Goal: Information Seeking & Learning: Learn about a topic

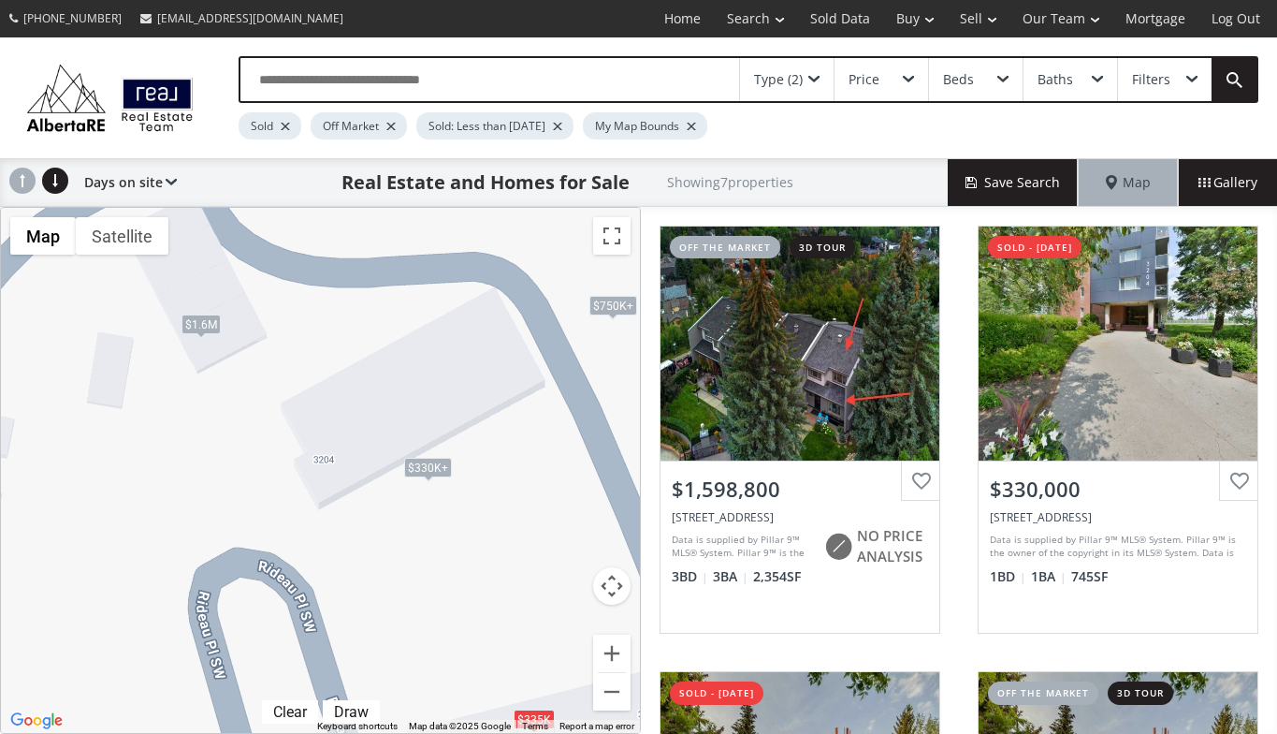
scroll to position [1244, 0]
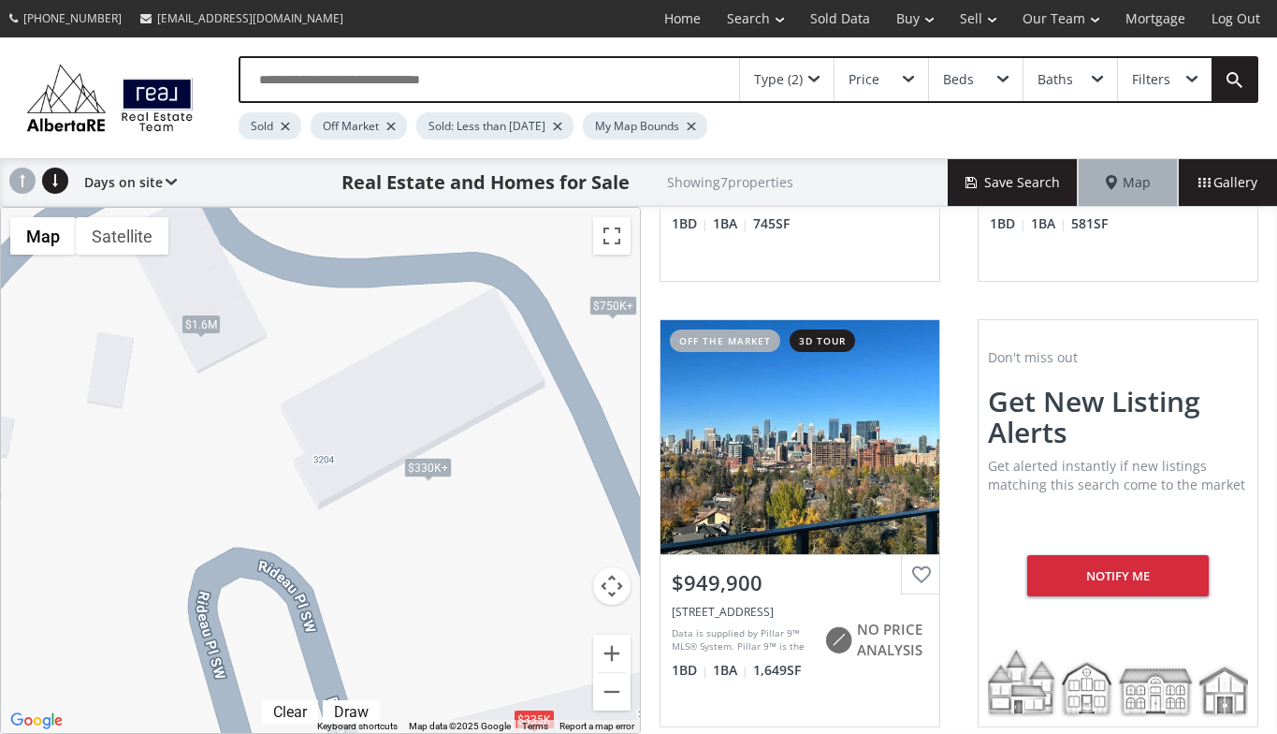
click at [777, 77] on div "Type (2)" at bounding box center [778, 79] width 49 height 13
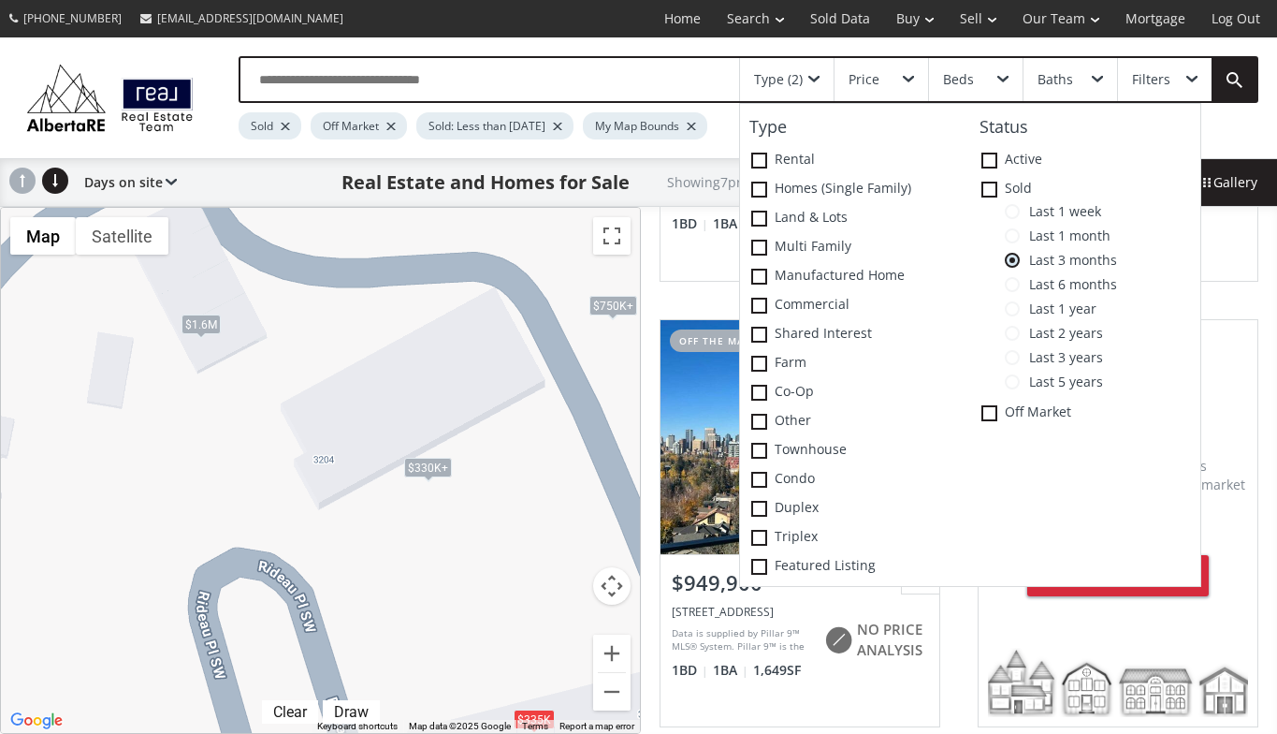
click at [1017, 207] on span at bounding box center [1012, 211] width 15 height 15
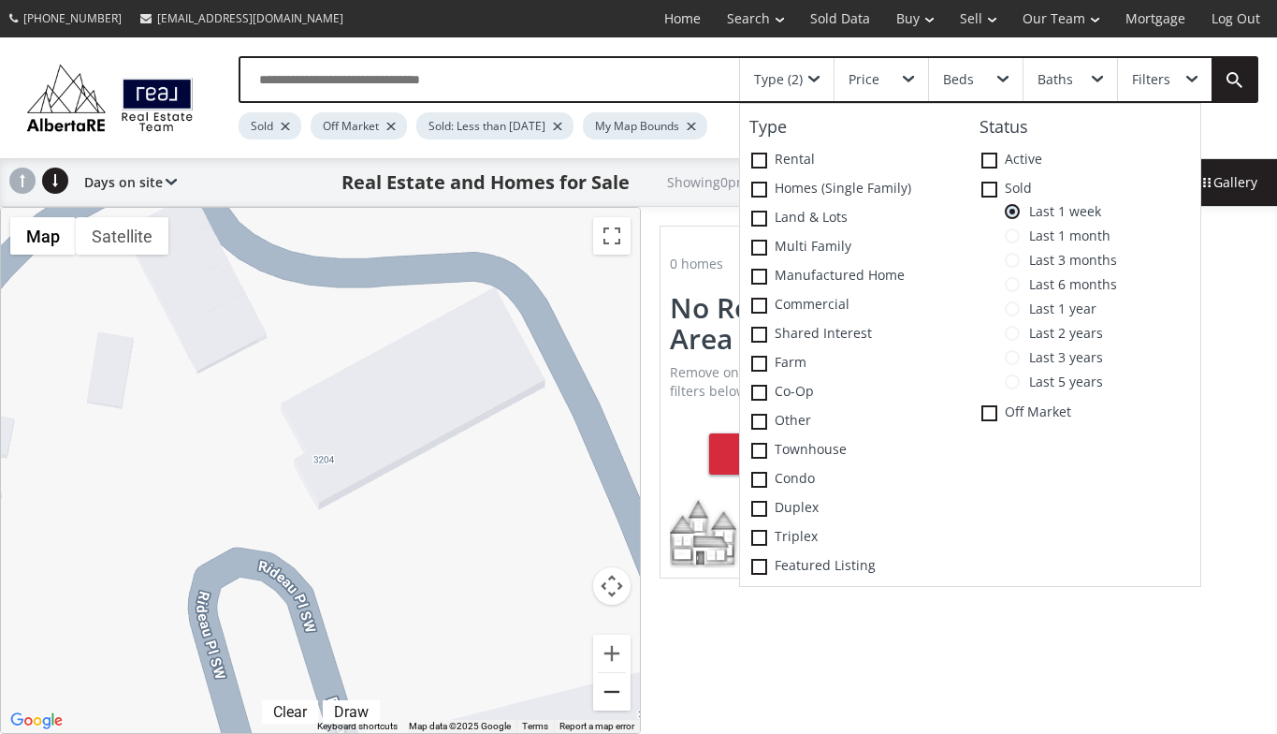
click at [612, 688] on button "Zoom out" at bounding box center [611, 691] width 37 height 37
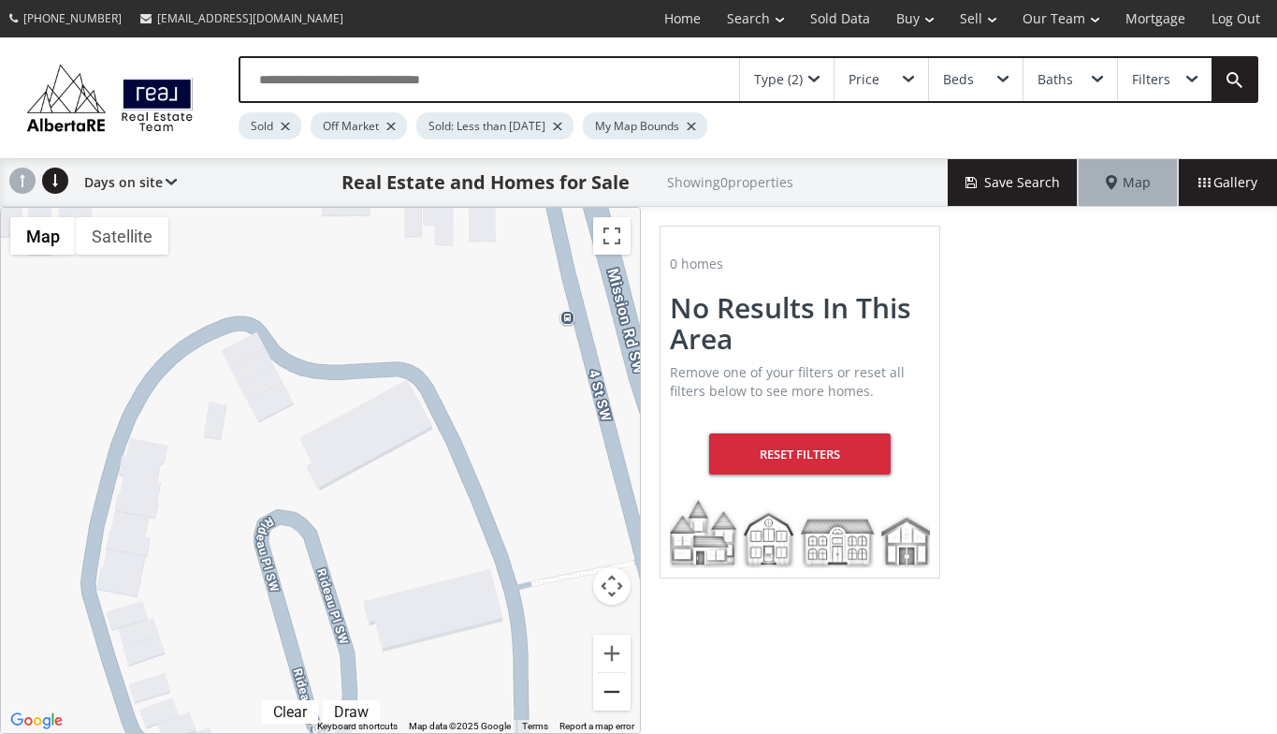
click at [612, 688] on button "Zoom out" at bounding box center [611, 691] width 37 height 37
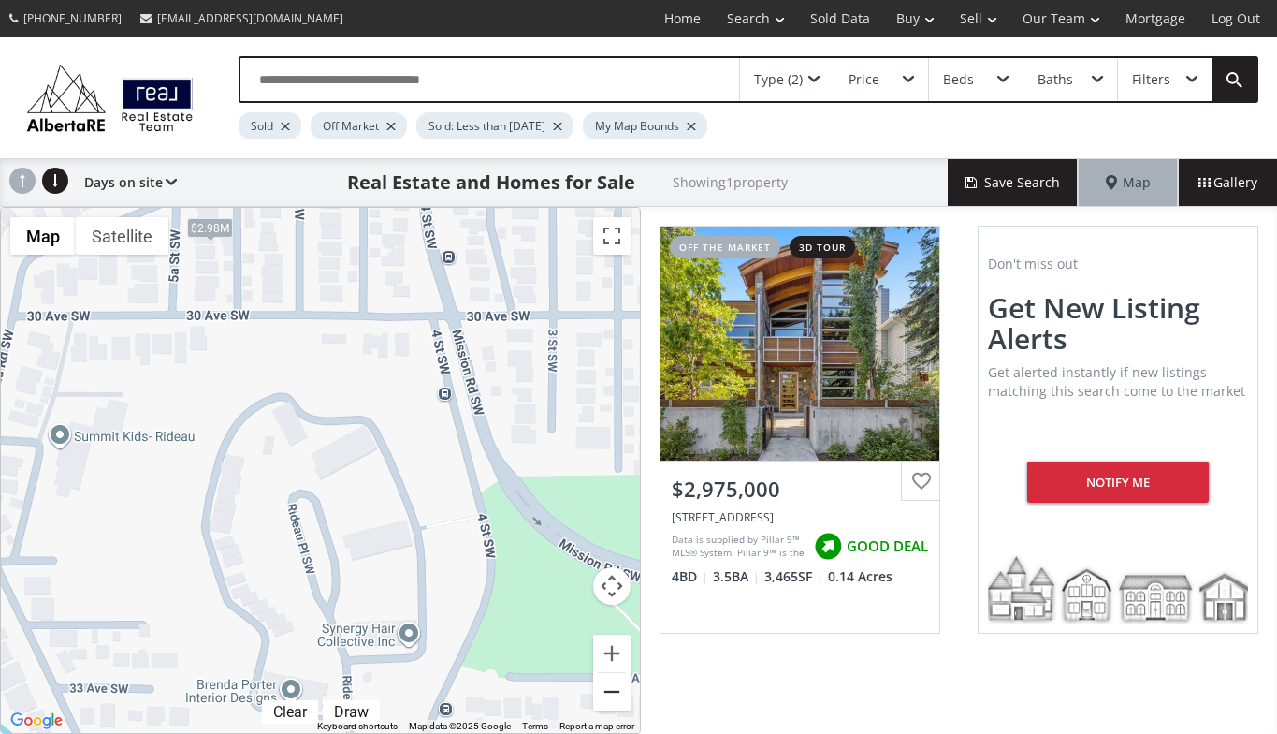
click at [612, 688] on button "Zoom out" at bounding box center [611, 691] width 37 height 37
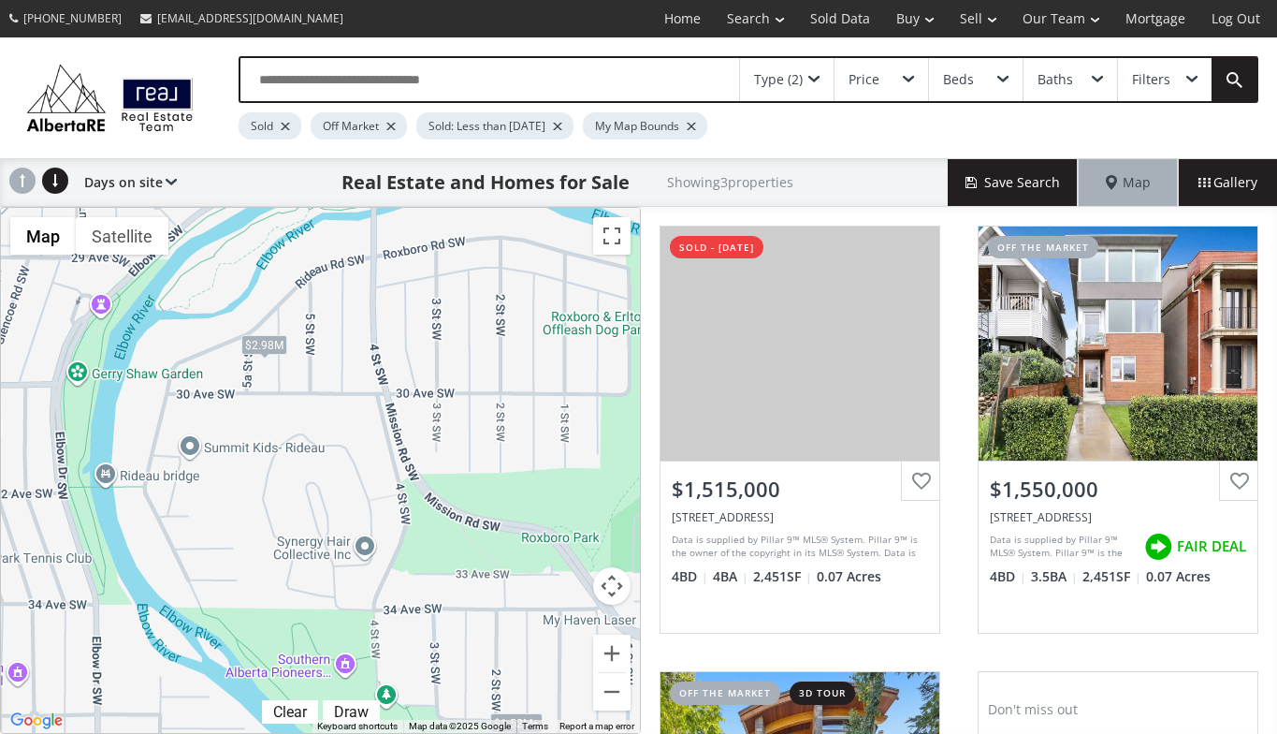
click at [891, 78] on div "Price" at bounding box center [882, 79] width 94 height 43
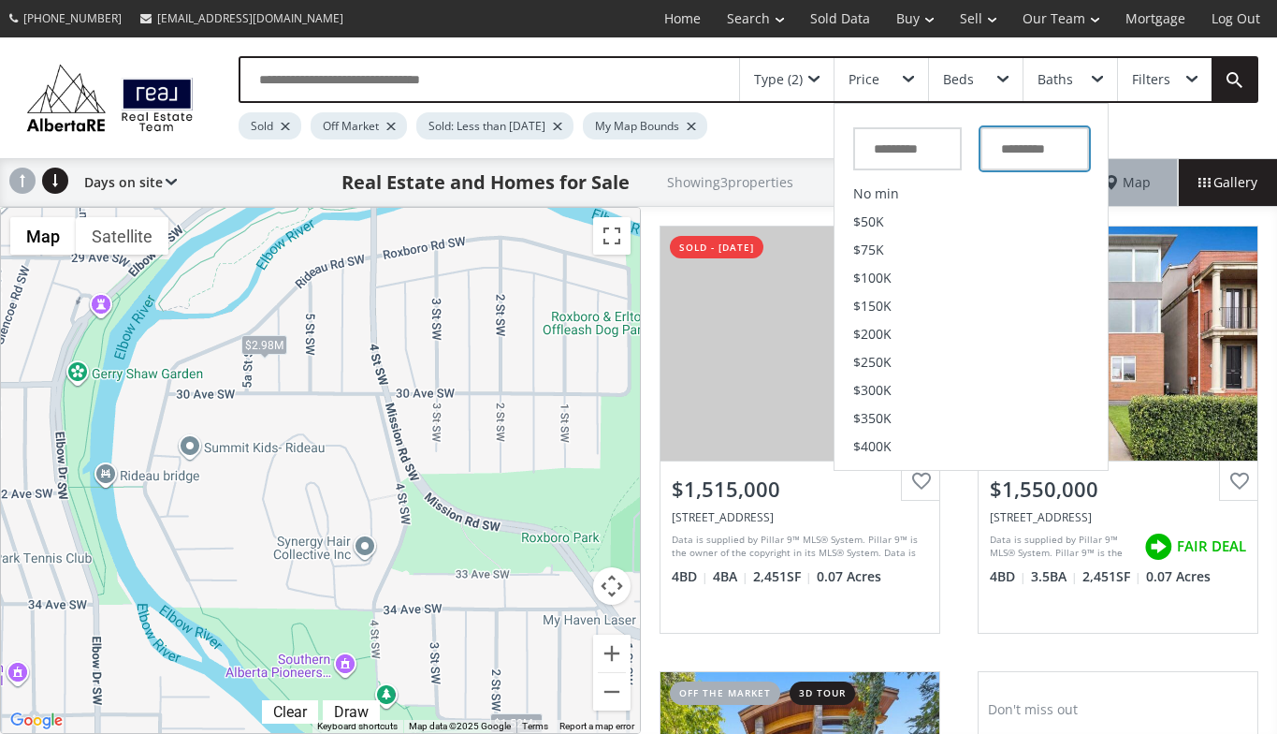
click at [1052, 146] on input "text" at bounding box center [1035, 148] width 109 height 43
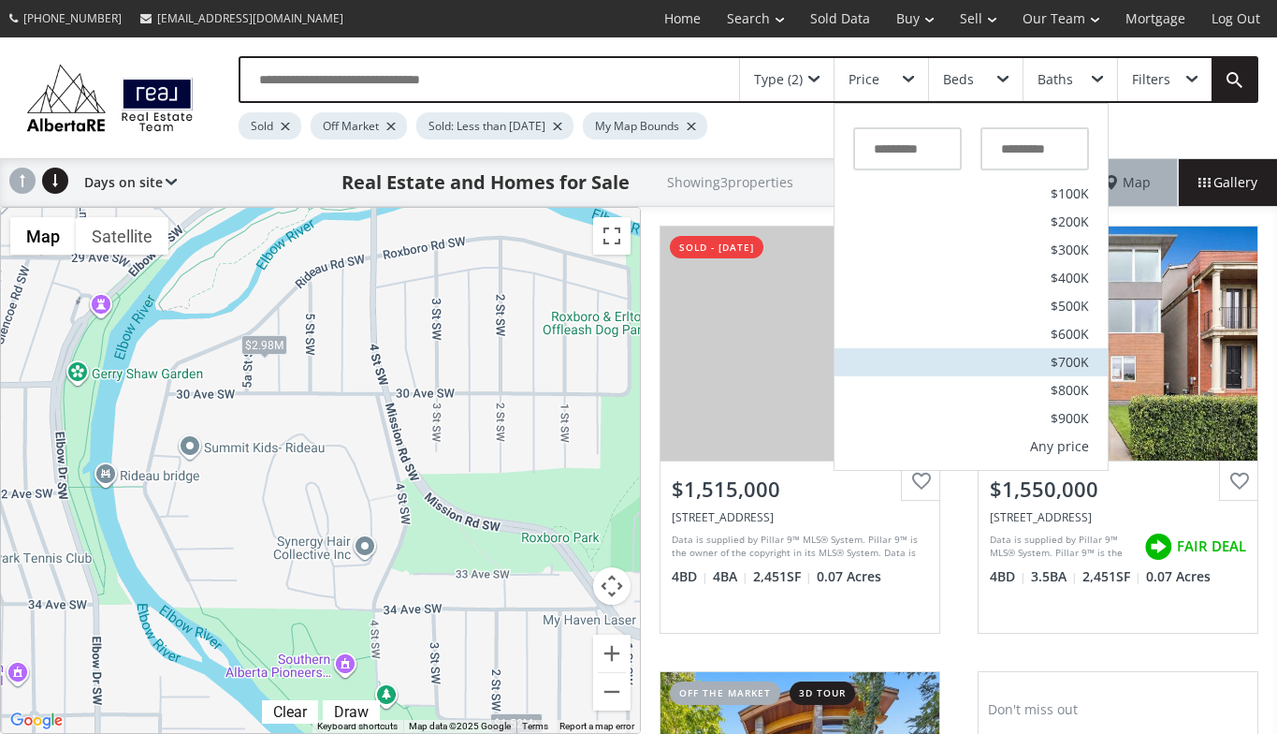
click at [1066, 358] on span "$700K" at bounding box center [1070, 362] width 38 height 13
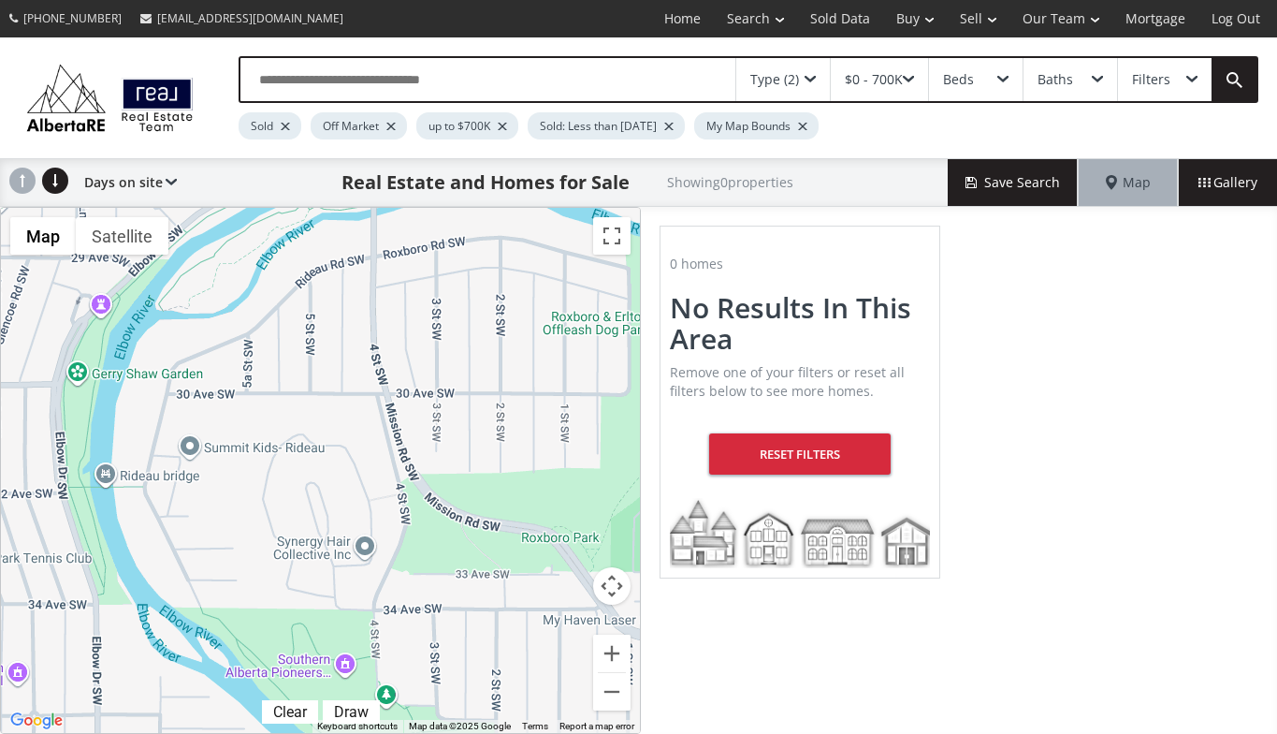
click at [514, 622] on div at bounding box center [320, 470] width 639 height 525
click at [612, 687] on button "Zoom out" at bounding box center [611, 691] width 37 height 37
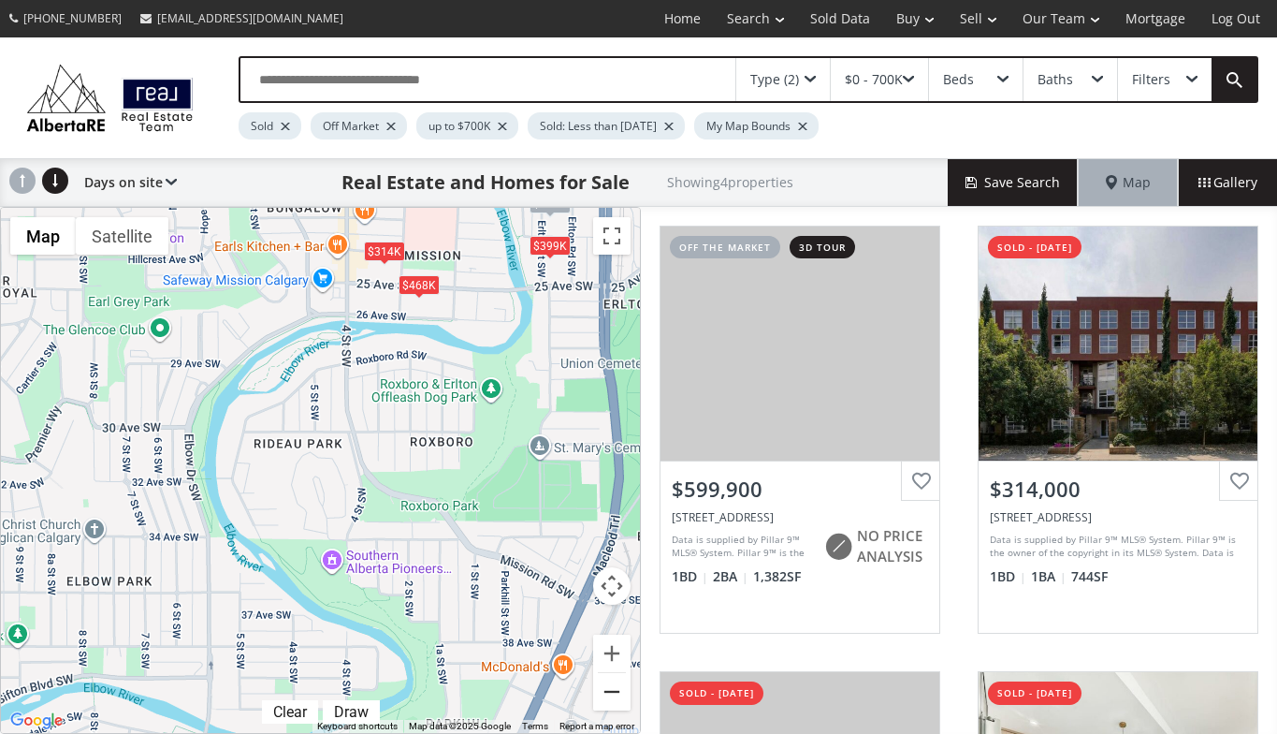
click at [610, 687] on button "Zoom out" at bounding box center [611, 691] width 37 height 37
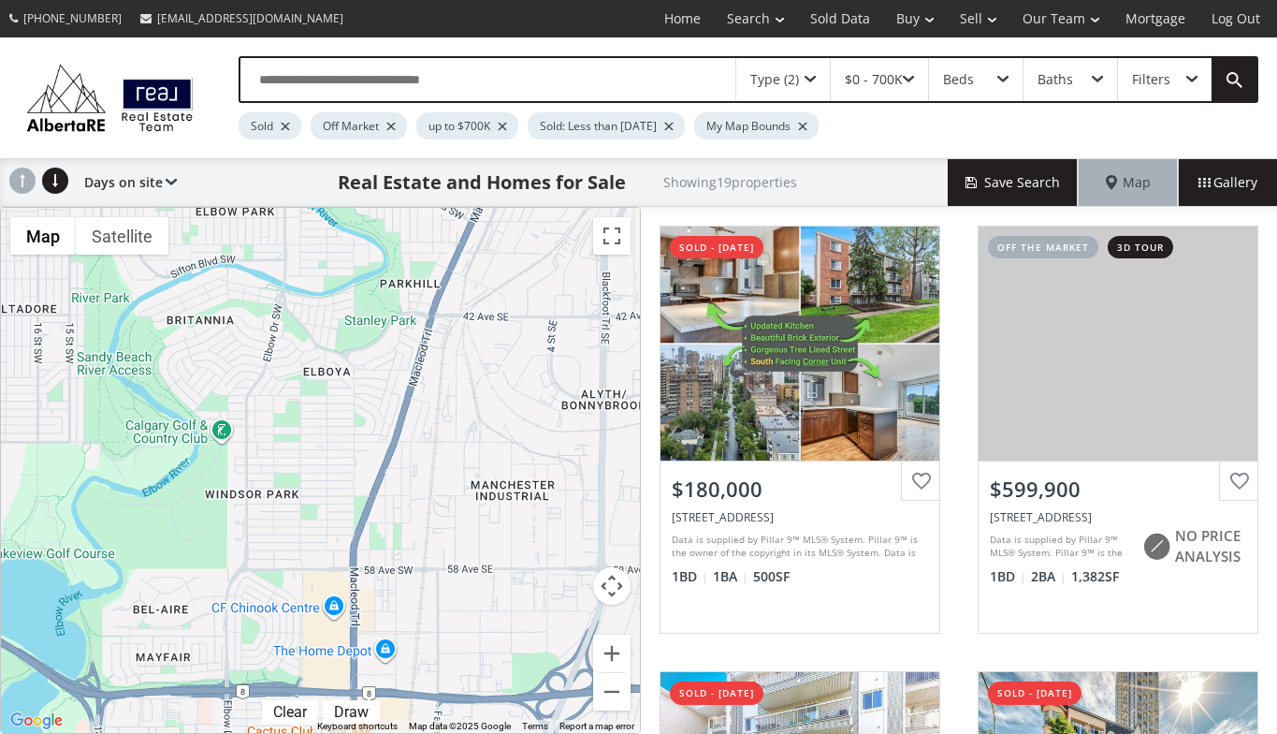
drag, startPoint x: 473, startPoint y: 687, endPoint x: 492, endPoint y: 370, distance: 317.9
click at [492, 370] on div "$180K+ $600K $306K $445K+ $439K $180K+ $190K $312K $413K+ $314K $238K $399K $22…" at bounding box center [320, 470] width 639 height 525
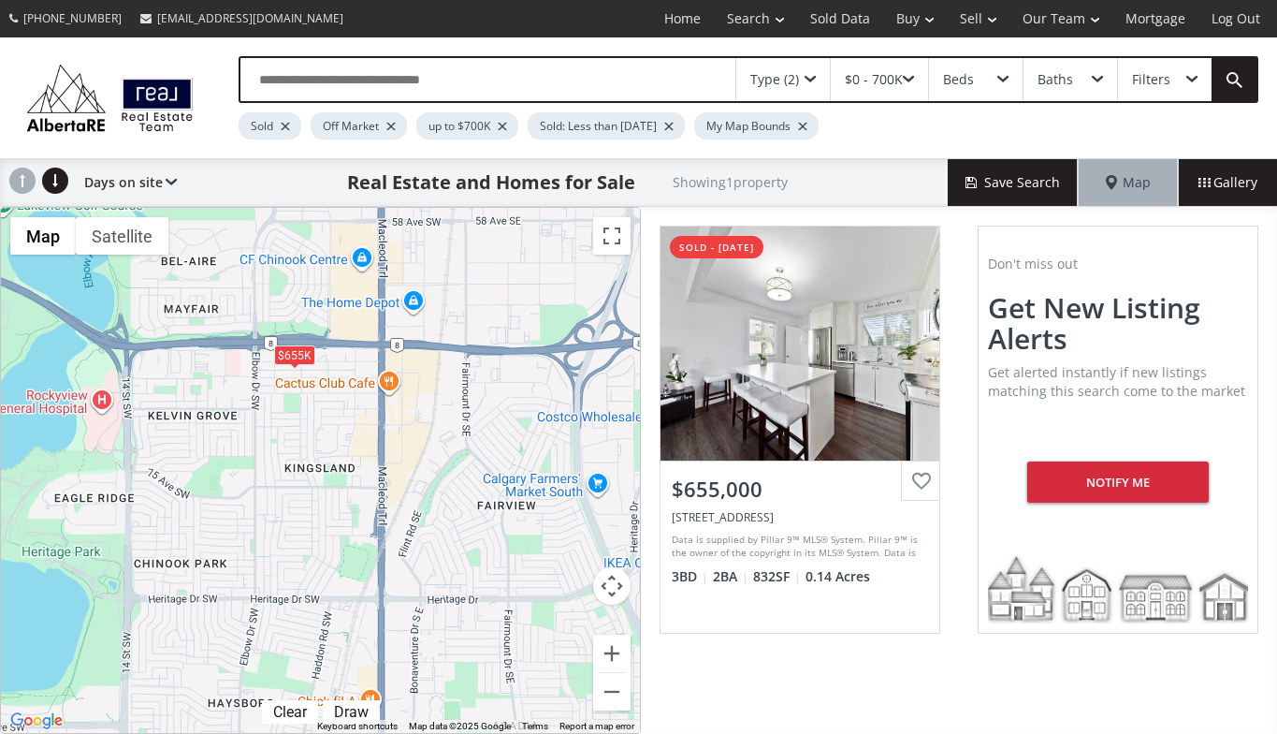
drag, startPoint x: 454, startPoint y: 640, endPoint x: 482, endPoint y: 286, distance: 354.9
click at [482, 286] on div "$655K" at bounding box center [320, 470] width 639 height 525
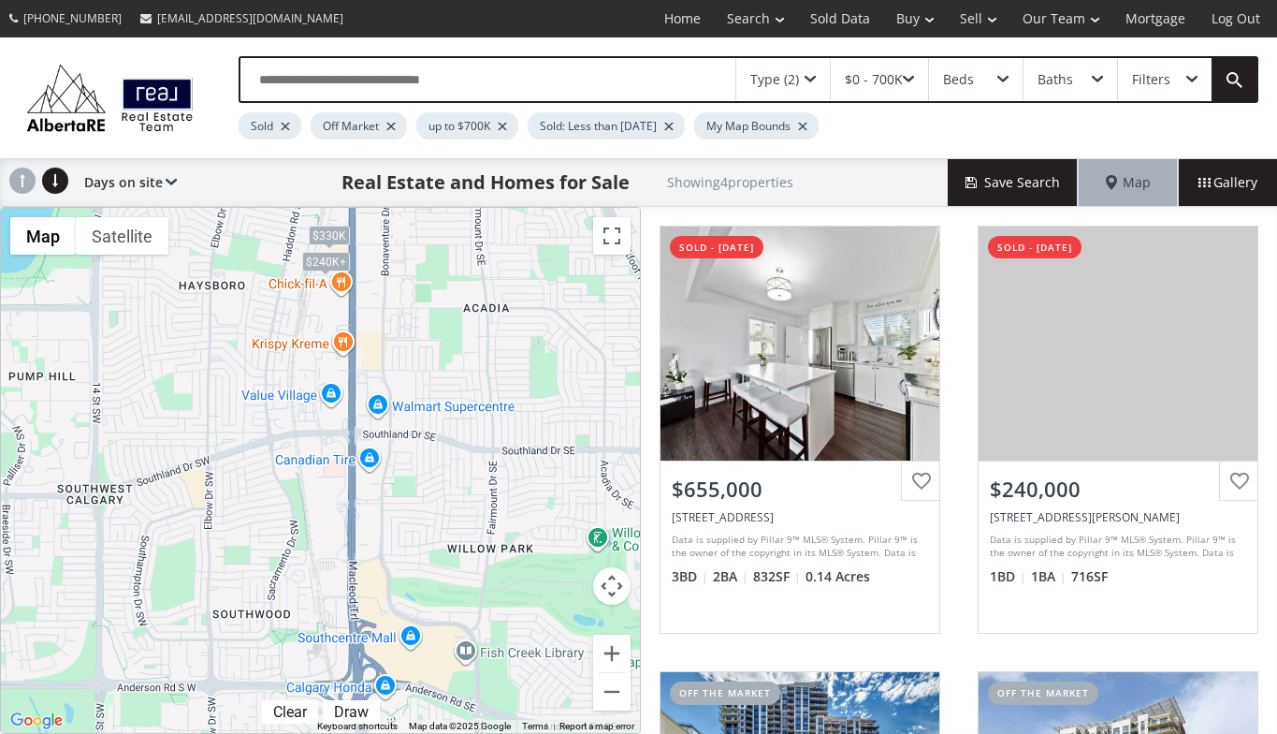
drag, startPoint x: 475, startPoint y: 659, endPoint x: 446, endPoint y: 239, distance: 421.2
click at [446, 239] on div "$655K $240K+ $240K+ $330K" at bounding box center [320, 470] width 639 height 525
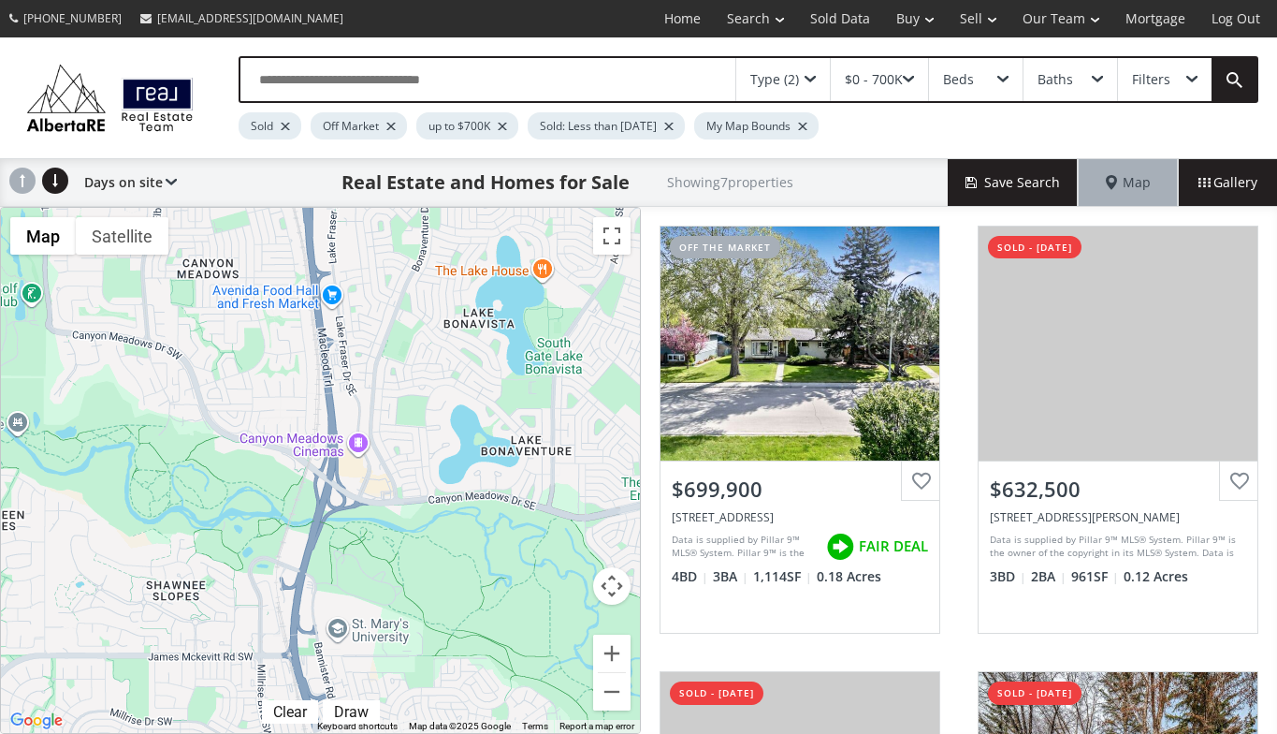
drag, startPoint x: 452, startPoint y: 700, endPoint x: 398, endPoint y: 165, distance: 538.1
click at [398, 165] on div "Type (2) $0 - 700K Beds Baths Filters Sold Off Market up to $700K Sold: Less th…" at bounding box center [638, 385] width 1277 height 696
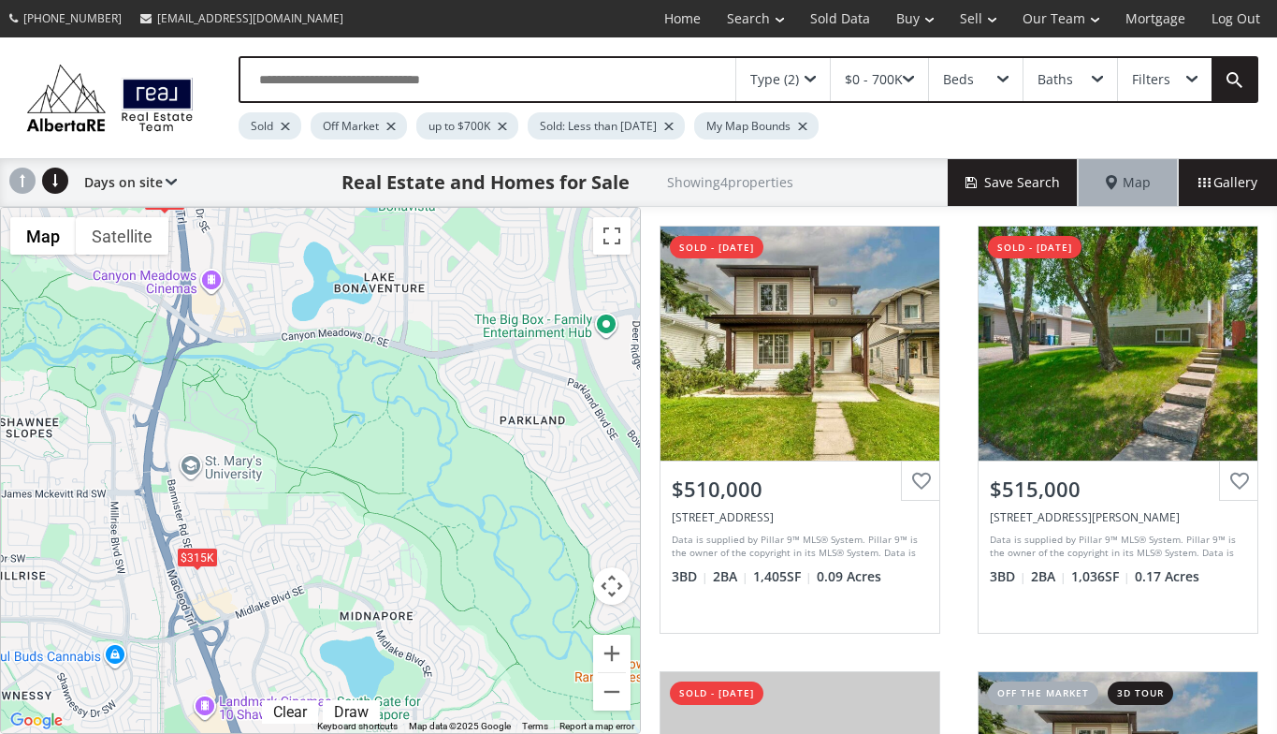
drag, startPoint x: 495, startPoint y: 669, endPoint x: 346, endPoint y: 502, distance: 224.1
click at [346, 502] on div "$510K+ $515K $315K $510K+" at bounding box center [320, 470] width 639 height 525
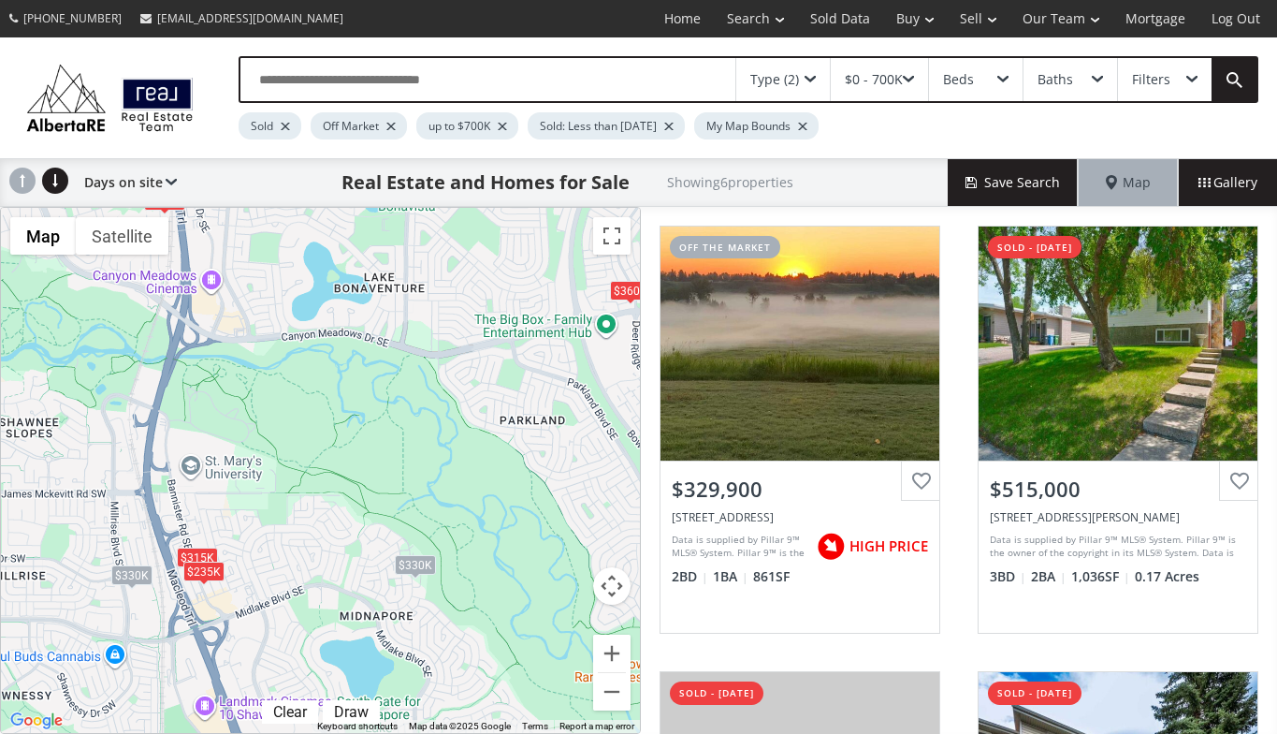
click at [427, 562] on div "$330K" at bounding box center [414, 565] width 41 height 20
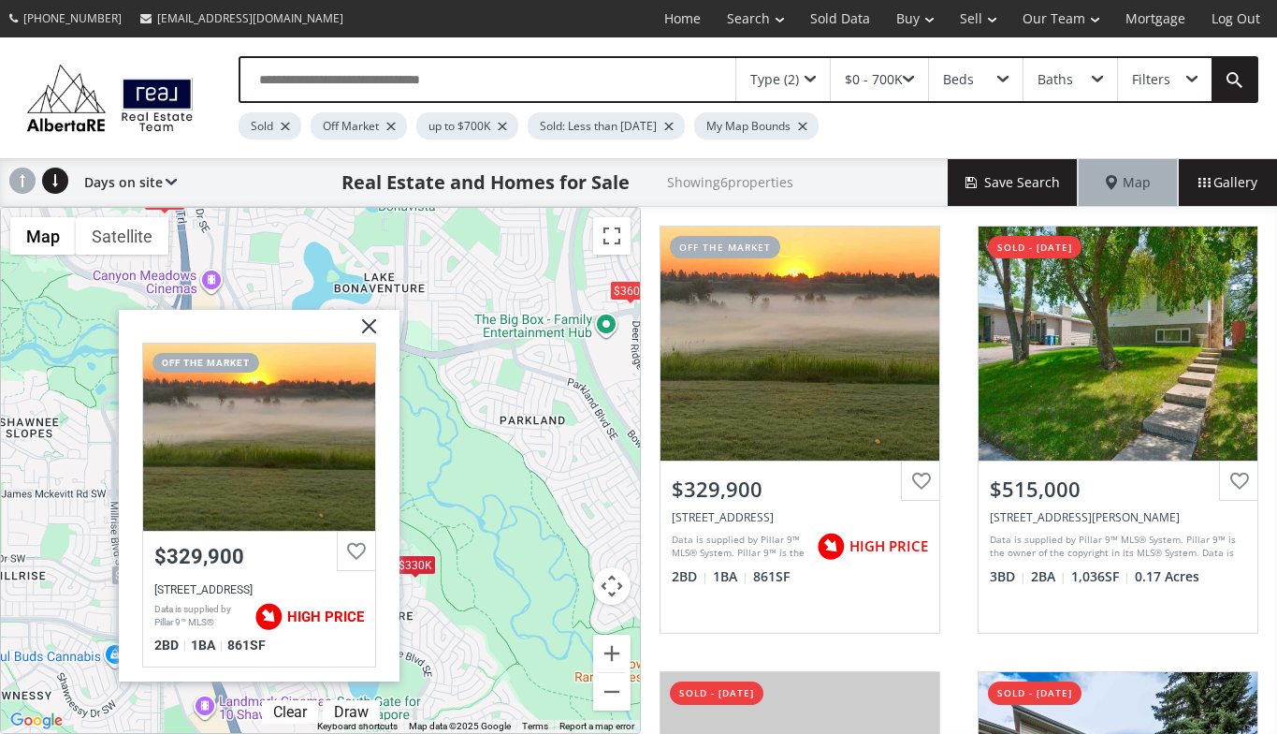
click at [376, 328] on img at bounding box center [361, 333] width 47 height 47
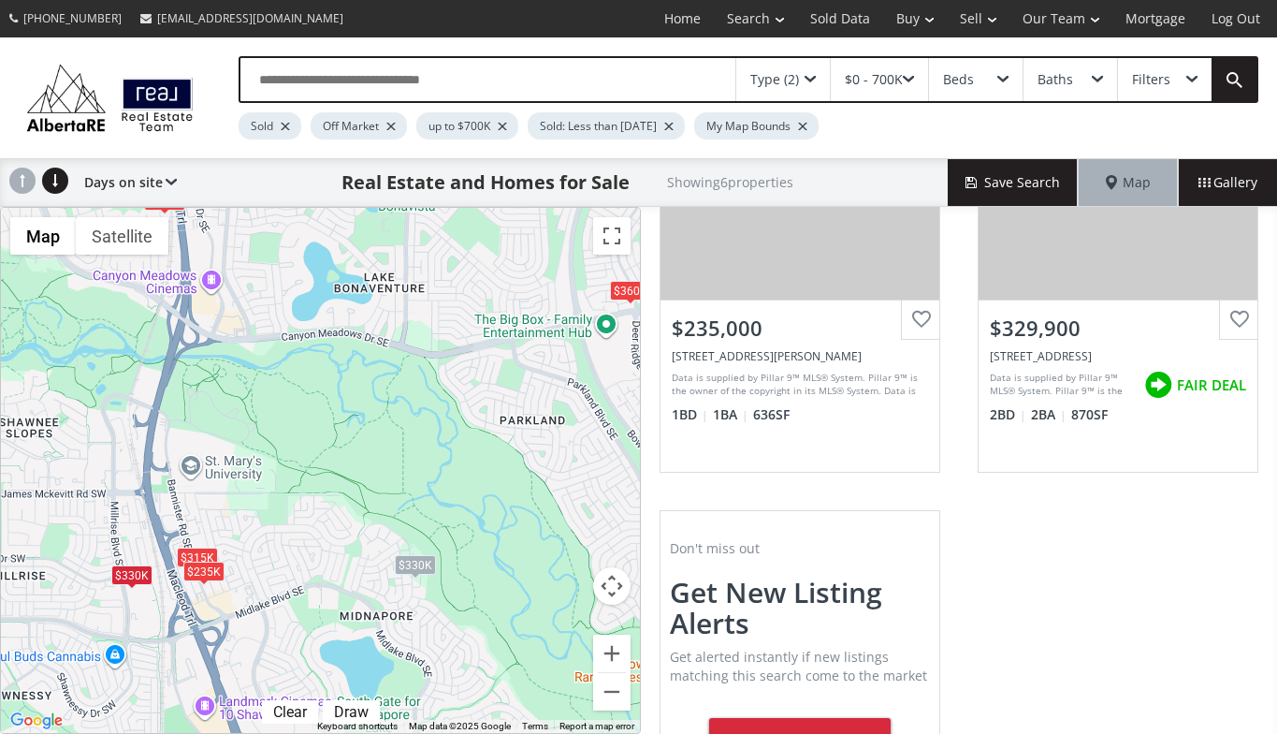
scroll to position [1058, 0]
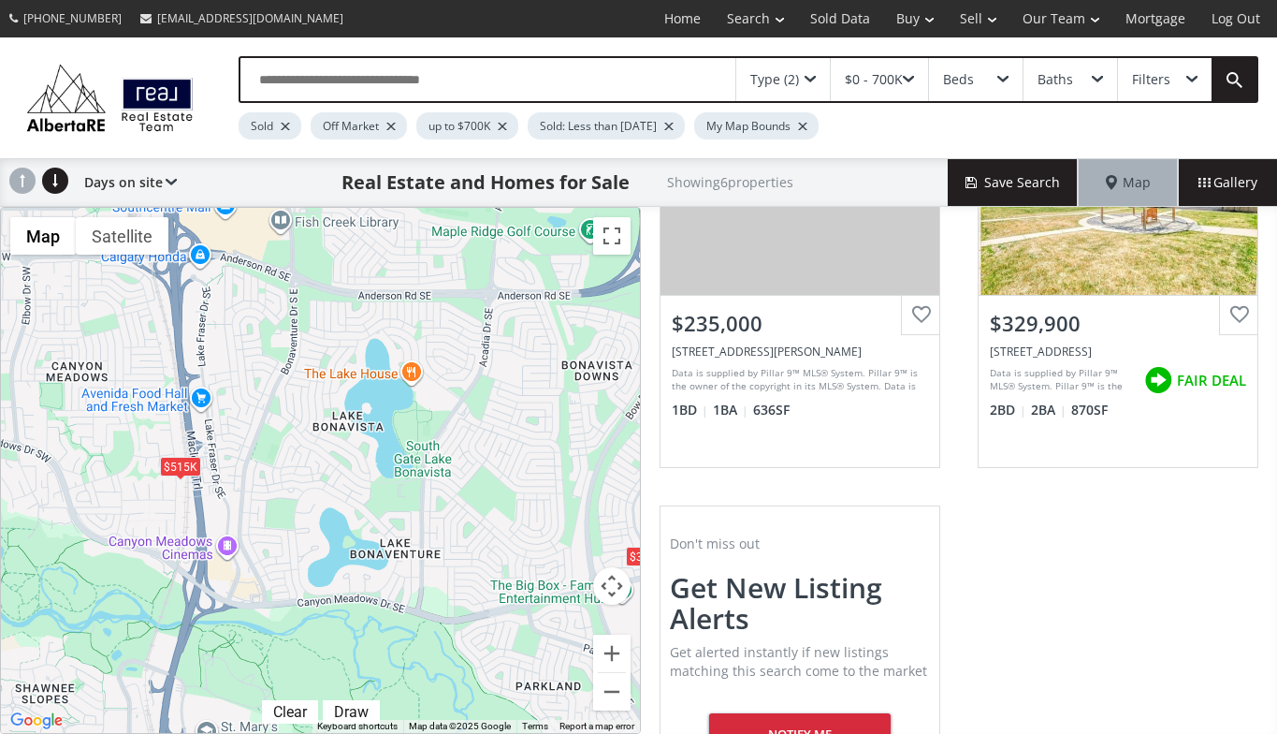
drag, startPoint x: 474, startPoint y: 383, endPoint x: 490, endPoint y: 650, distance: 268.1
click at [490, 650] on div "$330K $515K $315K $360K $235K $330K" at bounding box center [320, 470] width 639 height 525
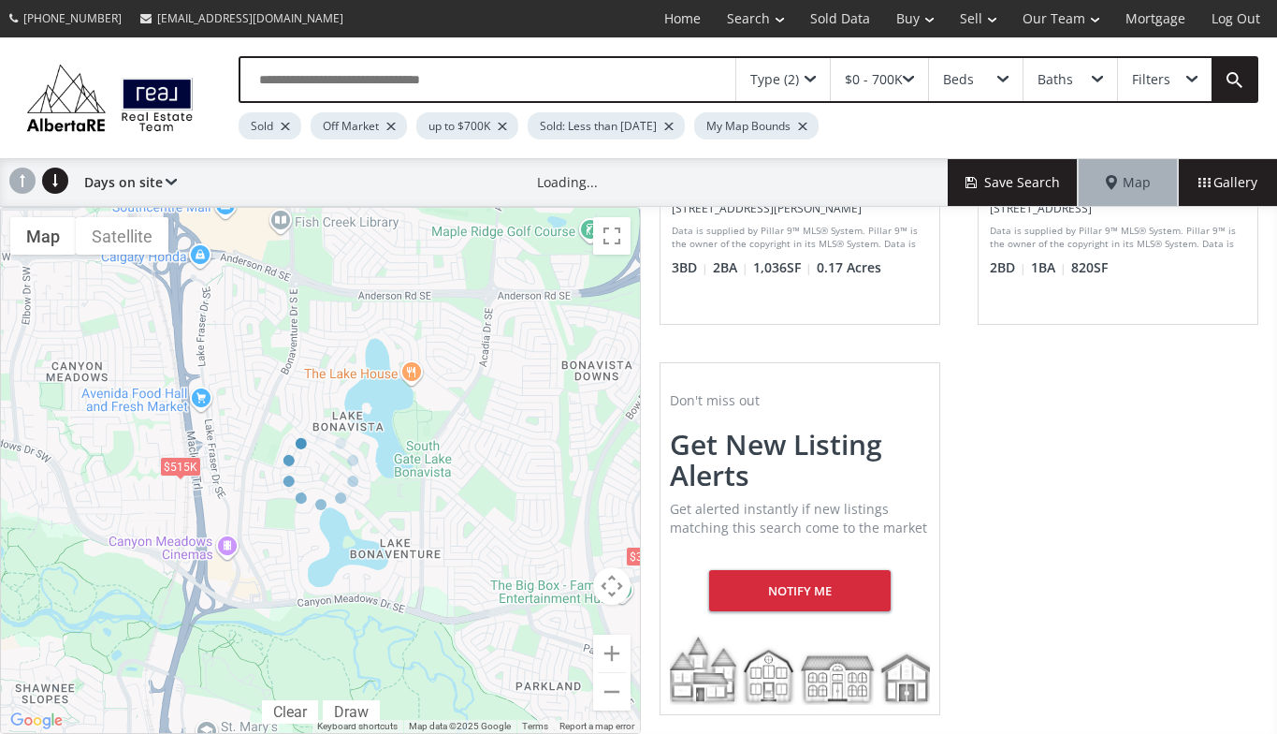
scroll to position [166, 0]
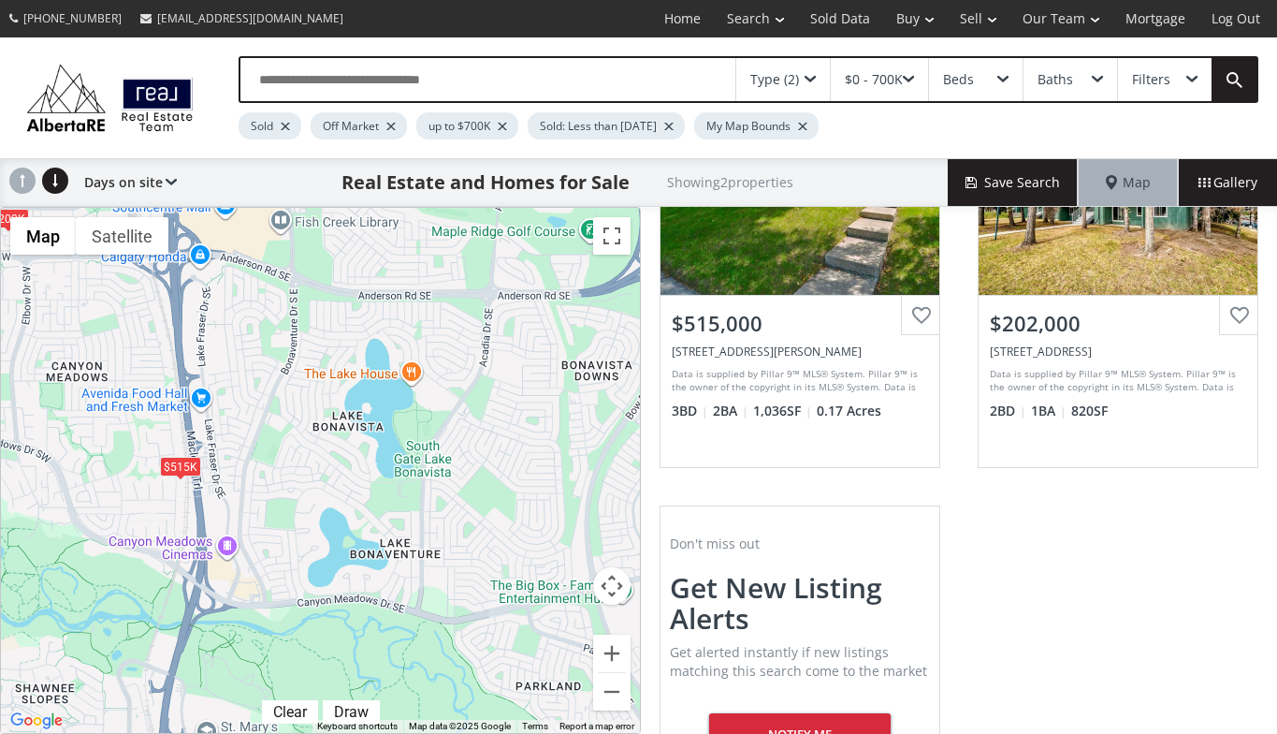
click at [239, 316] on div "$515K $202K" at bounding box center [320, 470] width 639 height 525
